Goal: Navigation & Orientation: Find specific page/section

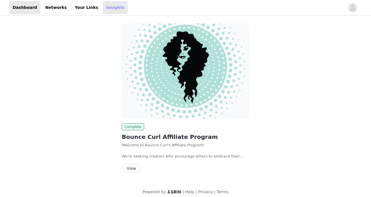
click at [106, 6] on link "Insights" at bounding box center [115, 7] width 25 height 13
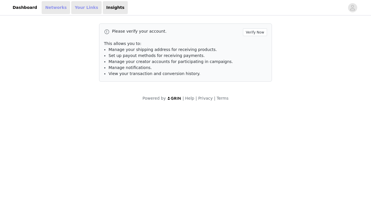
click at [56, 6] on link "Networks" at bounding box center [56, 7] width 28 height 13
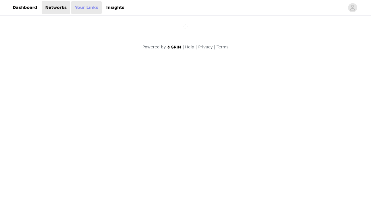
click at [82, 10] on link "Your Links" at bounding box center [86, 7] width 30 height 13
select select "12"
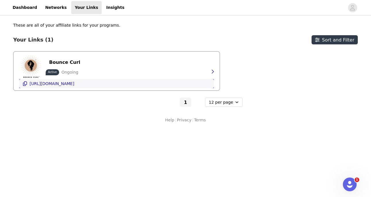
click at [57, 84] on p "[URL][DOMAIN_NAME]" at bounding box center [52, 83] width 45 height 5
